Goal: Information Seeking & Learning: Learn about a topic

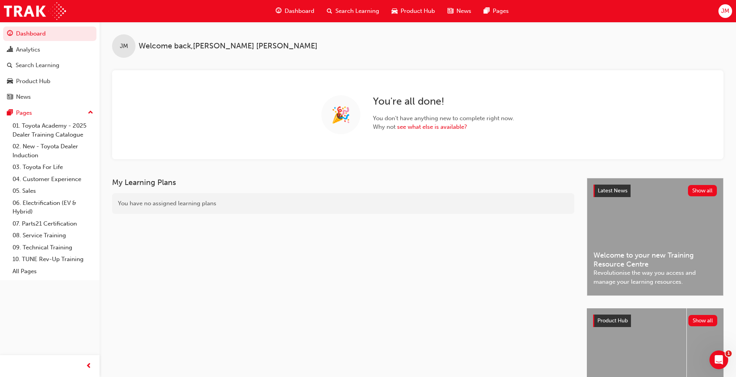
click at [362, 8] on span "Search Learning" at bounding box center [357, 11] width 44 height 9
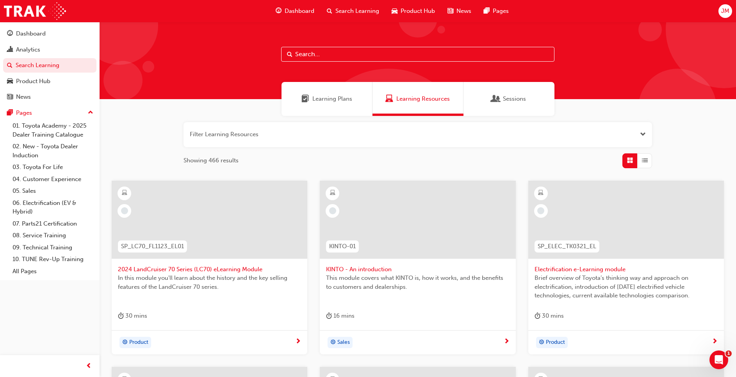
click at [331, 56] on input "text" at bounding box center [417, 54] width 273 height 15
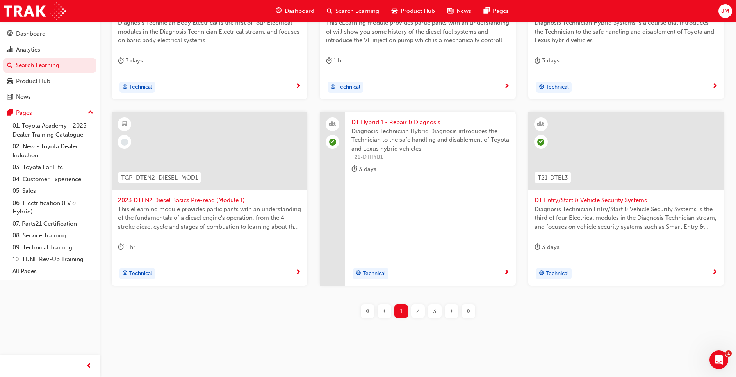
scroll to position [260, 0]
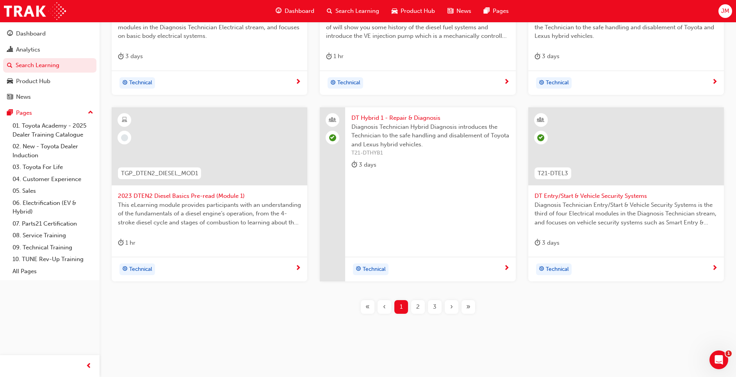
type input "DT"
click at [420, 309] on div "2" at bounding box center [418, 307] width 14 height 14
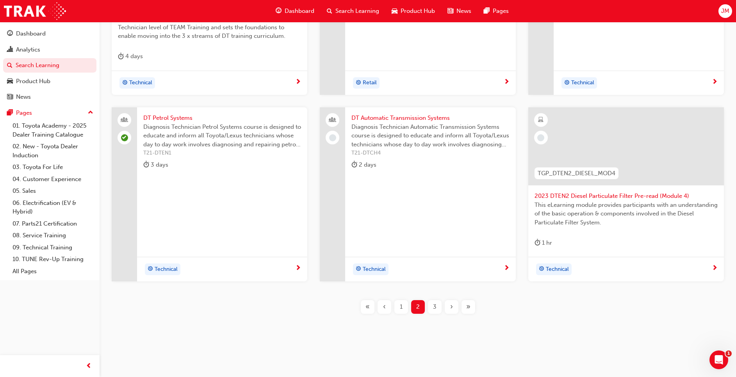
click at [233, 192] on div "DT Petrol Systems Diagnosis Technician Petrol Systems course is designed to edu…" at bounding box center [222, 194] width 170 height 174
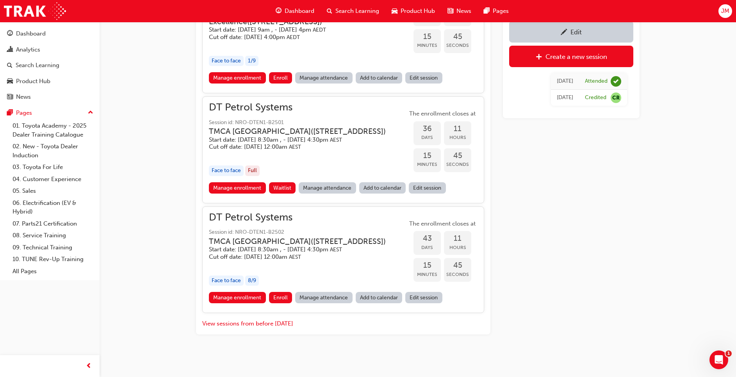
scroll to position [750, 0]
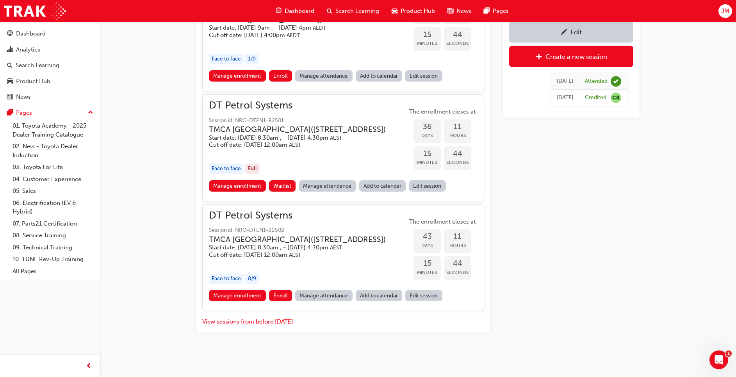
click at [267, 324] on button "View sessions from before [DATE]" at bounding box center [247, 321] width 91 height 9
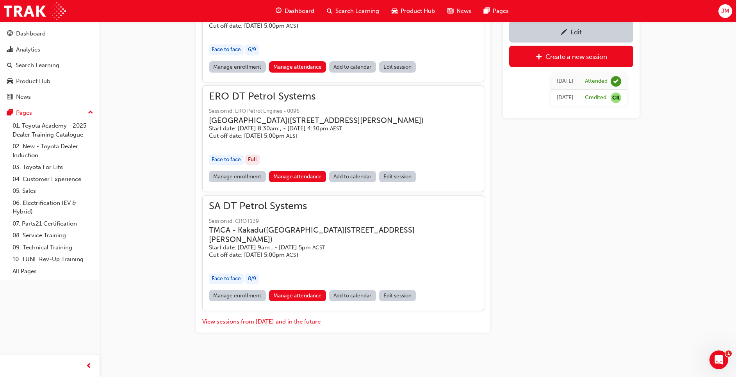
scroll to position [7269, 0]
click at [267, 322] on button "View sessions from [DATE] and in the future" at bounding box center [261, 321] width 118 height 9
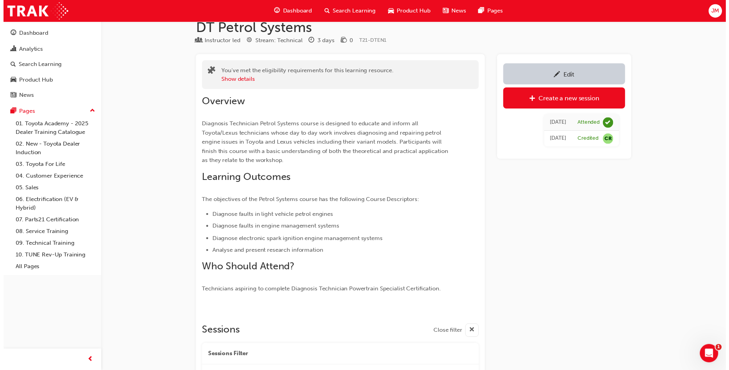
scroll to position [0, 0]
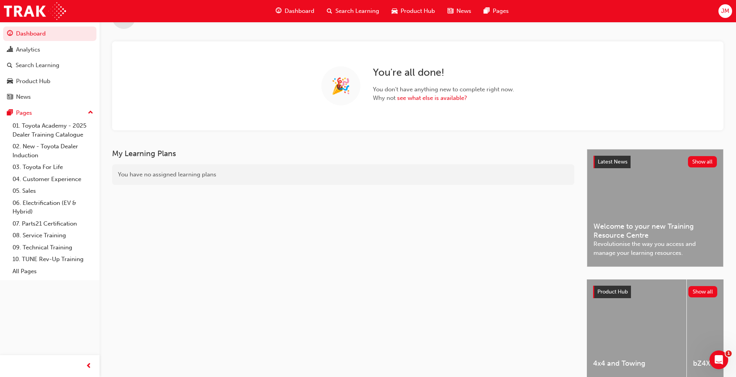
scroll to position [66, 0]
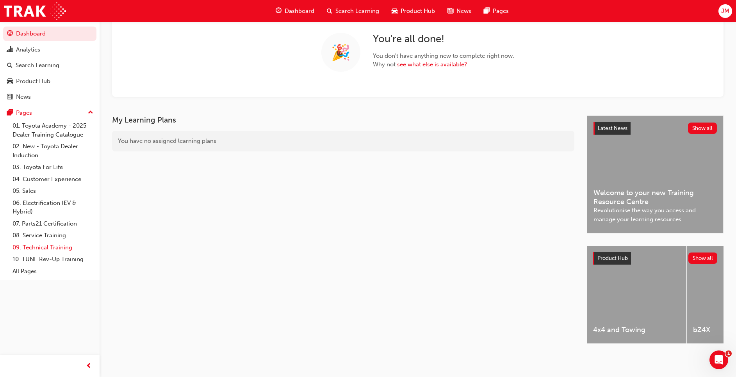
click at [44, 246] on link "09. Technical Training" at bounding box center [52, 248] width 87 height 12
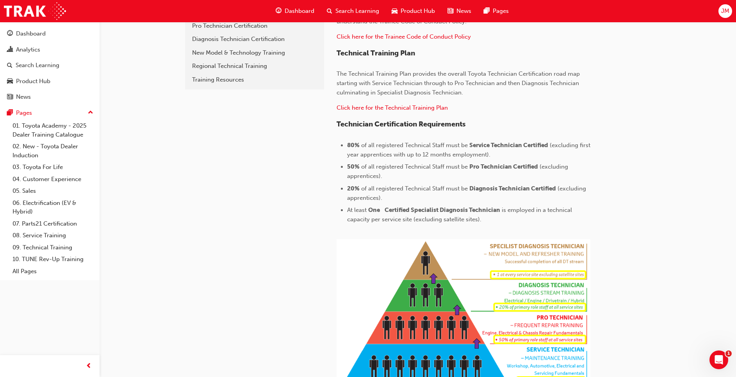
scroll to position [176, 0]
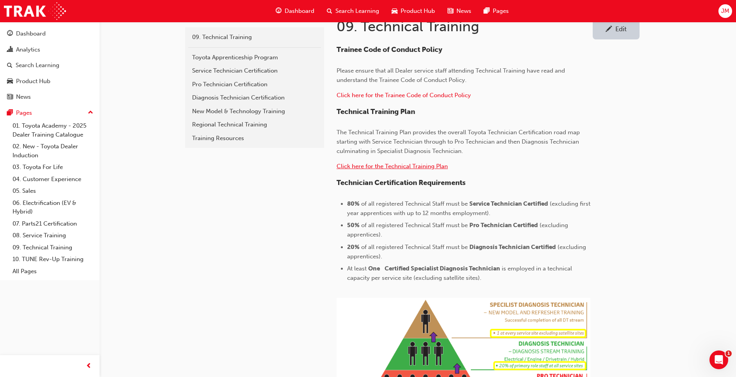
click at [409, 165] on span "Click here for the Technical Training Plan" at bounding box center [391, 166] width 111 height 7
